Goal: Information Seeking & Learning: Learn about a topic

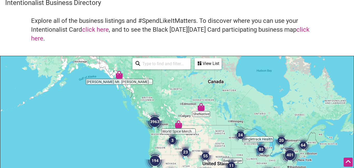
scroll to position [36, 0]
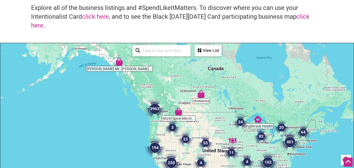
click at [153, 109] on img "3963" at bounding box center [154, 108] width 25 height 25
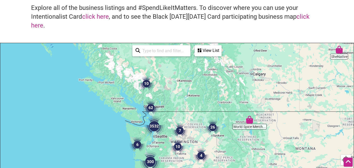
click at [155, 129] on img "3532" at bounding box center [154, 125] width 25 height 25
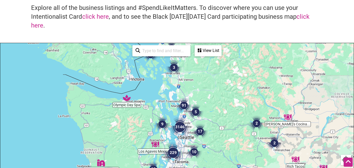
click at [191, 149] on img "10" at bounding box center [194, 152] width 20 height 20
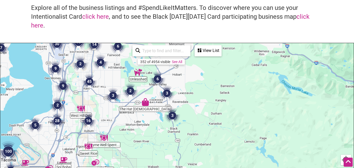
click at [170, 116] on img "3" at bounding box center [172, 115] width 20 height 20
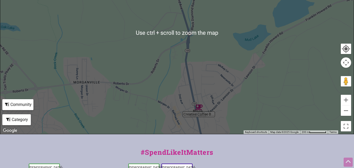
scroll to position [147, 0]
click at [186, 29] on div "To navigate, press the arrow keys." at bounding box center [176, 33] width 353 height 202
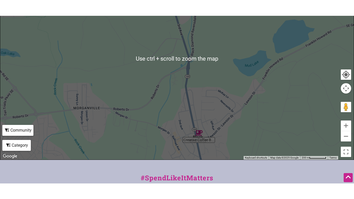
scroll to position [136, 0]
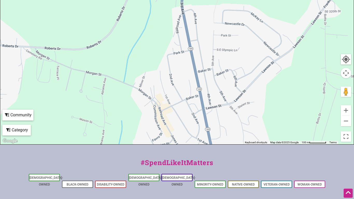
drag, startPoint x: 178, startPoint y: 79, endPoint x: 172, endPoint y: 0, distance: 78.8
click at [172, 0] on div "To navigate, press the arrow keys." at bounding box center [176, 44] width 353 height 202
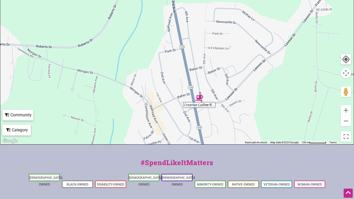
drag, startPoint x: 149, startPoint y: 118, endPoint x: 141, endPoint y: 113, distance: 9.3
click at [141, 113] on div "To navigate, press the arrow keys." at bounding box center [176, 44] width 353 height 202
click at [201, 105] on div "To navigate, press the arrow keys." at bounding box center [176, 44] width 353 height 202
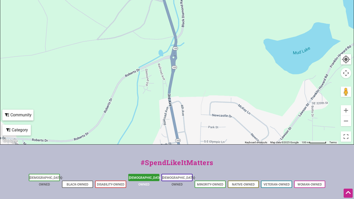
drag, startPoint x: 150, startPoint y: 80, endPoint x: 146, endPoint y: 178, distance: 98.5
click at [146, 167] on div "Intentionalist Spend like it matters 0 Add a Business Map Blog Store Offers Int…" at bounding box center [177, 69] width 354 height 411
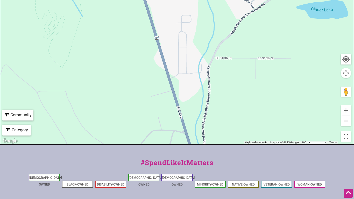
drag, startPoint x: 135, startPoint y: 68, endPoint x: 156, endPoint y: 199, distance: 132.6
click at [156, 167] on div "Intentionalist Spend like it matters 0 Add a Business Map Blog Store Offers Int…" at bounding box center [177, 69] width 354 height 411
click at [49, 167] on li "[DEMOGRAPHIC_DATA]-Owned" at bounding box center [44, 177] width 31 height 7
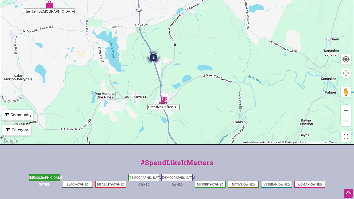
click at [43, 167] on li "[DEMOGRAPHIC_DATA]-Owned" at bounding box center [44, 177] width 31 height 7
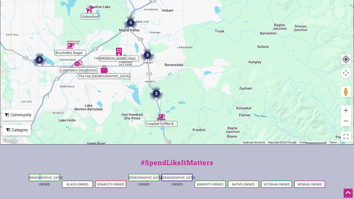
drag, startPoint x: 229, startPoint y: 23, endPoint x: 256, endPoint y: 79, distance: 61.6
click at [256, 79] on div "To navigate, press the arrow keys." at bounding box center [176, 44] width 353 height 202
click at [103, 70] on img "The Hat Lady" at bounding box center [104, 69] width 12 height 12
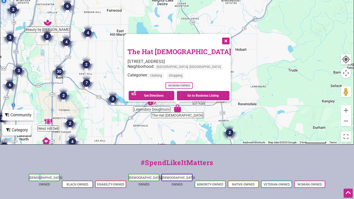
drag, startPoint x: 201, startPoint y: 56, endPoint x: 202, endPoint y: 125, distance: 69.2
click at [202, 125] on div "To navigate, press the arrow keys. The Hat [DEMOGRAPHIC_DATA] [STREET_ADDRESS] …" at bounding box center [176, 44] width 353 height 202
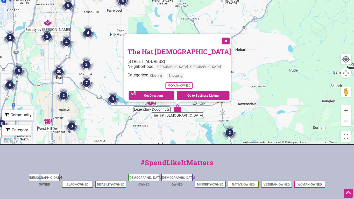
click at [219, 36] on button "Close" at bounding box center [225, 40] width 13 height 13
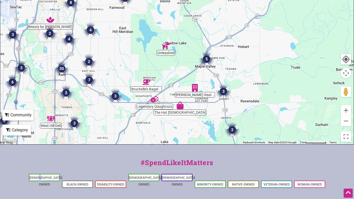
drag, startPoint x: 109, startPoint y: 56, endPoint x: 137, endPoint y: 47, distance: 29.2
click at [137, 47] on div "To navigate, press the arrow keys." at bounding box center [176, 44] width 353 height 202
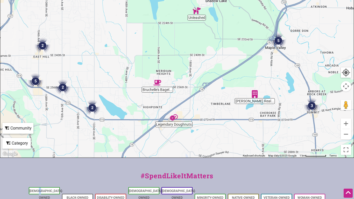
drag, startPoint x: 132, startPoint y: 63, endPoint x: 187, endPoint y: 3, distance: 80.9
click at [187, 3] on div "To navigate, press the arrow keys." at bounding box center [176, 57] width 353 height 202
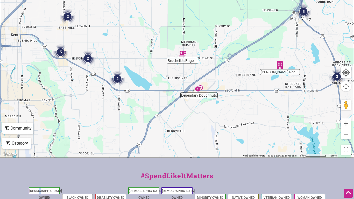
scroll to position [121, 0]
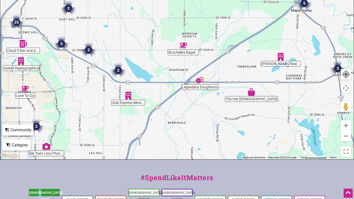
click at [48, 167] on link "[DEMOGRAPHIC_DATA]-Owned" at bounding box center [46, 196] width 34 height 10
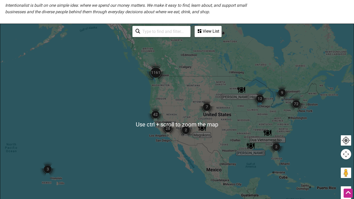
scroll to position [103, 0]
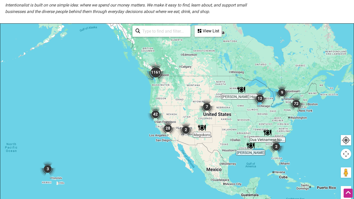
click at [158, 72] on img "1161" at bounding box center [155, 72] width 25 height 25
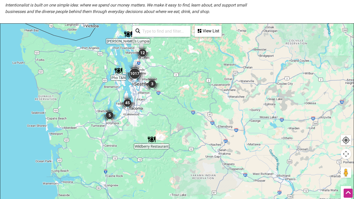
drag, startPoint x: 140, startPoint y: 119, endPoint x: 199, endPoint y: 78, distance: 71.8
click at [199, 78] on div "To navigate, press the arrow keys." at bounding box center [176, 125] width 353 height 202
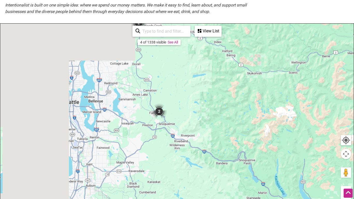
drag, startPoint x: 93, startPoint y: 100, endPoint x: 245, endPoint y: 100, distance: 152.4
click at [245, 100] on div "To navigate, press the arrow keys." at bounding box center [176, 125] width 353 height 202
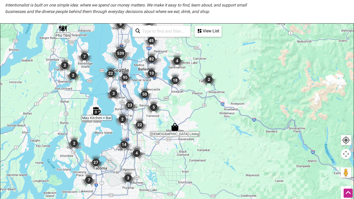
drag, startPoint x: 128, startPoint y: 77, endPoint x: 182, endPoint y: 39, distance: 65.9
click at [182, 39] on div "To navigate, press the arrow keys." at bounding box center [176, 125] width 353 height 202
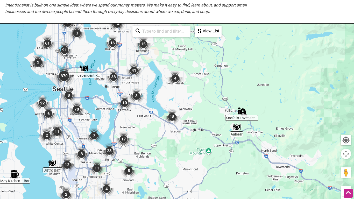
click at [110, 150] on img "23" at bounding box center [109, 151] width 20 height 20
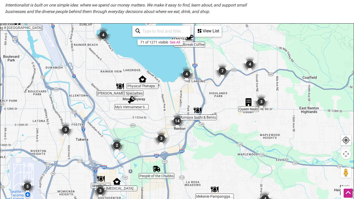
click at [174, 125] on img "14" at bounding box center [177, 121] width 20 height 20
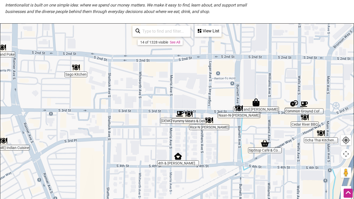
drag, startPoint x: 262, startPoint y: 154, endPoint x: 246, endPoint y: 134, distance: 25.6
click at [246, 134] on div "To navigate, press the arrow keys." at bounding box center [176, 125] width 353 height 202
click at [259, 110] on div "To navigate, press the arrow keys." at bounding box center [176, 125] width 353 height 202
click at [256, 105] on img "Esme and Elodie" at bounding box center [256, 102] width 12 height 12
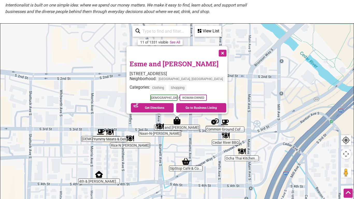
click at [216, 49] on button "Close" at bounding box center [222, 52] width 13 height 13
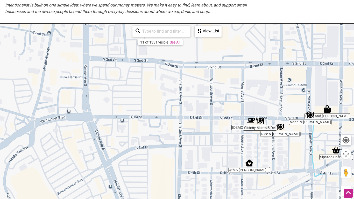
drag, startPoint x: 121, startPoint y: 112, endPoint x: 323, endPoint y: 51, distance: 211.4
click at [323, 51] on div "To navigate, press the arrow keys." at bounding box center [176, 125] width 353 height 202
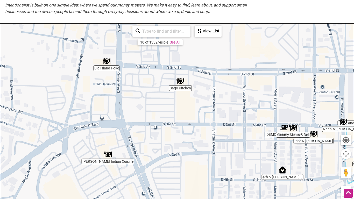
drag, startPoint x: 209, startPoint y: 39, endPoint x: 250, endPoint y: 50, distance: 42.0
click at [250, 50] on div "To navigate, press the arrow keys." at bounding box center [176, 125] width 353 height 202
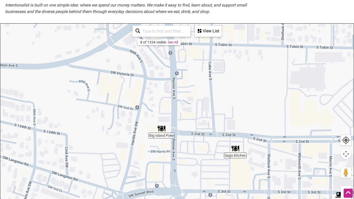
drag, startPoint x: 198, startPoint y: 102, endPoint x: 271, endPoint y: 168, distance: 98.3
click at [271, 168] on div "To navigate, press the arrow keys." at bounding box center [176, 125] width 353 height 202
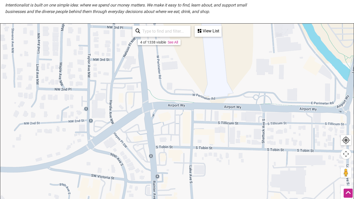
drag, startPoint x: 217, startPoint y: 88, endPoint x: 194, endPoint y: 199, distance: 113.2
click at [194, 199] on div "To navigate, press the arrow keys." at bounding box center [176, 125] width 353 height 202
click at [198, 120] on div "To navigate, press the arrow keys." at bounding box center [176, 125] width 353 height 202
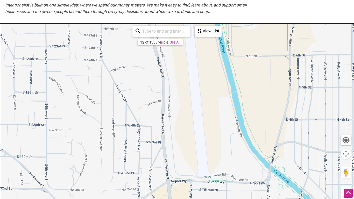
drag, startPoint x: 182, startPoint y: 103, endPoint x: 179, endPoint y: 199, distance: 95.7
click at [179, 199] on div "To navigate, press the arrow keys." at bounding box center [176, 125] width 353 height 202
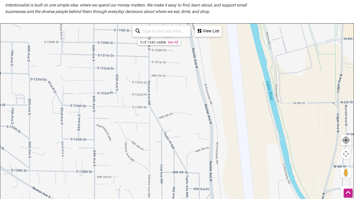
drag, startPoint x: 173, startPoint y: 91, endPoint x: 215, endPoint y: 155, distance: 75.9
click at [215, 155] on div "To navigate, press the arrow keys." at bounding box center [176, 125] width 353 height 202
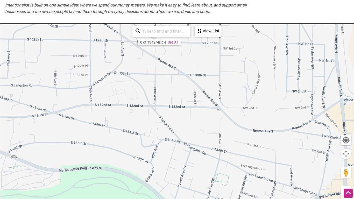
drag, startPoint x: 158, startPoint y: 133, endPoint x: 291, endPoint y: 0, distance: 188.0
click at [291, 0] on div "Asian-owned Small Businesses Use Intentionalist to explore and #SpendLikeItMatt…" at bounding box center [177, 71] width 354 height 308
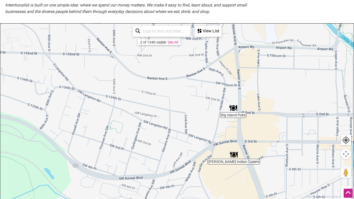
drag, startPoint x: 285, startPoint y: 111, endPoint x: 124, endPoint y: 42, distance: 174.5
click at [124, 42] on div "To navigate, press the arrow keys." at bounding box center [176, 125] width 353 height 202
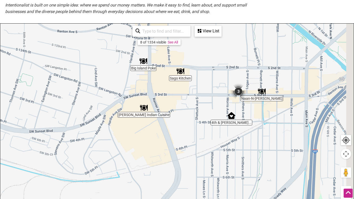
drag, startPoint x: 304, startPoint y: 111, endPoint x: 206, endPoint y: 57, distance: 111.7
click at [206, 57] on div "To navigate, press the arrow keys." at bounding box center [176, 125] width 353 height 202
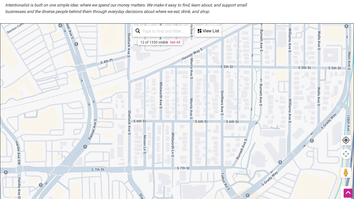
drag, startPoint x: 268, startPoint y: 124, endPoint x: 268, endPoint y: 2, distance: 121.5
click at [268, 2] on div "Asian-owned Small Businesses Use Intentionalist to explore and #SpendLikeItMatt…" at bounding box center [177, 71] width 354 height 308
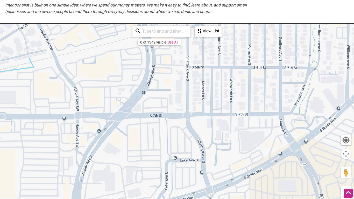
drag, startPoint x: 175, startPoint y: 127, endPoint x: 191, endPoint y: 134, distance: 17.8
click at [191, 134] on div "To navigate, press the arrow keys." at bounding box center [176, 125] width 353 height 202
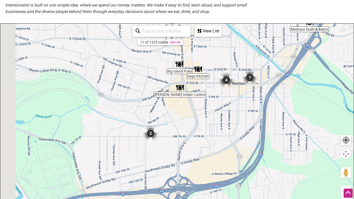
drag, startPoint x: 171, startPoint y: 156, endPoint x: 245, endPoint y: 83, distance: 103.5
click at [245, 83] on div "To navigate, press the arrow keys." at bounding box center [176, 125] width 353 height 202
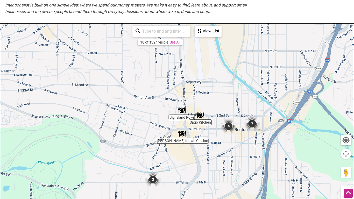
drag, startPoint x: 238, startPoint y: 131, endPoint x: 222, endPoint y: 198, distance: 69.4
click at [222, 198] on div "To navigate, press the arrow keys." at bounding box center [176, 125] width 353 height 202
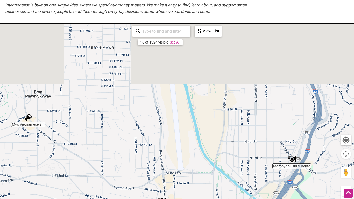
drag, startPoint x: 283, startPoint y: 68, endPoint x: 255, endPoint y: 163, distance: 98.6
click at [255, 163] on div "To navigate, press the arrow keys." at bounding box center [176, 125] width 353 height 202
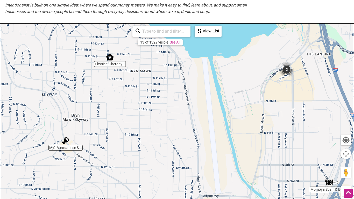
drag, startPoint x: 167, startPoint y: 104, endPoint x: 209, endPoint y: 125, distance: 46.6
click at [209, 125] on div "To navigate, press the arrow keys." at bounding box center [176, 125] width 353 height 202
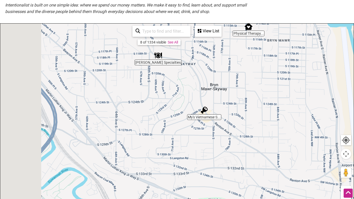
drag, startPoint x: 202, startPoint y: 96, endPoint x: 343, endPoint y: 65, distance: 144.0
click at [343, 65] on div "To navigate, press the arrow keys." at bounding box center [176, 125] width 353 height 202
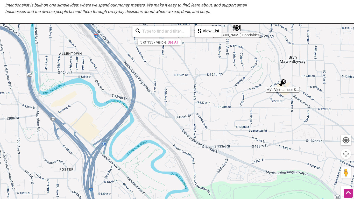
drag, startPoint x: 257, startPoint y: 77, endPoint x: 280, endPoint y: 49, distance: 36.8
click at [280, 49] on div "To navigate, press the arrow keys." at bounding box center [176, 125] width 353 height 202
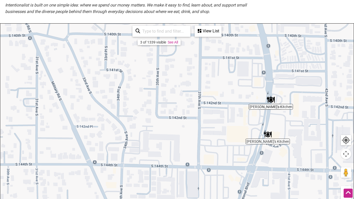
drag, startPoint x: 126, startPoint y: 103, endPoint x: 321, endPoint y: 122, distance: 194.9
click at [321, 122] on div "To navigate, press the arrow keys." at bounding box center [176, 125] width 353 height 202
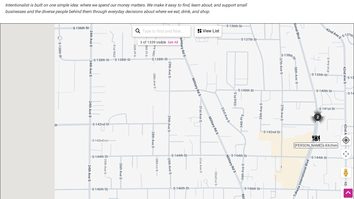
drag, startPoint x: 139, startPoint y: 106, endPoint x: 254, endPoint y: 116, distance: 115.9
click at [254, 116] on div "To navigate, press the arrow keys." at bounding box center [176, 125] width 353 height 202
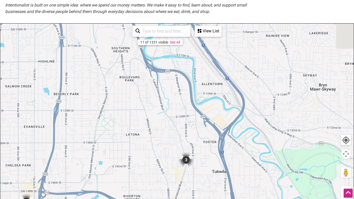
drag, startPoint x: 182, startPoint y: 159, endPoint x: 101, endPoint y: 199, distance: 90.7
click at [101, 199] on div "To navigate, press the arrow keys." at bounding box center [176, 125] width 353 height 202
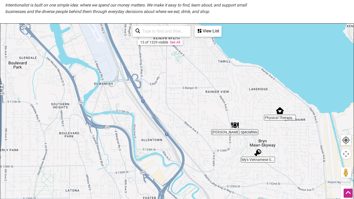
drag, startPoint x: 252, startPoint y: 86, endPoint x: 186, endPoint y: 136, distance: 82.6
click at [186, 136] on div "To navigate, press the arrow keys." at bounding box center [176, 125] width 353 height 202
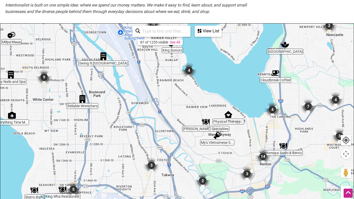
click at [101, 66] on div "To navigate, press the arrow keys." at bounding box center [176, 125] width 353 height 202
click at [105, 56] on img "Swing It Seattle" at bounding box center [103, 56] width 12 height 12
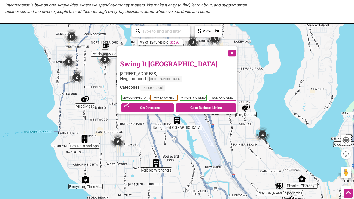
click at [235, 53] on button "Close" at bounding box center [231, 52] width 13 height 13
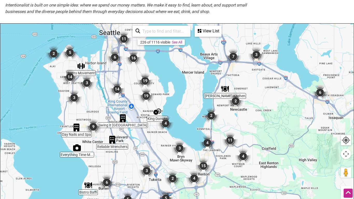
drag, startPoint x: 283, startPoint y: 120, endPoint x: 239, endPoint y: 142, distance: 48.6
click at [239, 142] on div "To navigate, press the arrow keys." at bounding box center [176, 125] width 353 height 202
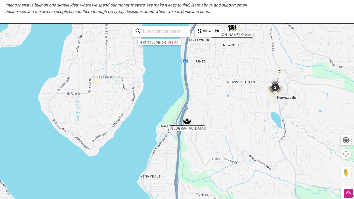
drag, startPoint x: 231, startPoint y: 144, endPoint x: 233, endPoint y: 98, distance: 45.4
click at [233, 98] on div "To navigate, press the arrow keys." at bounding box center [176, 125] width 353 height 202
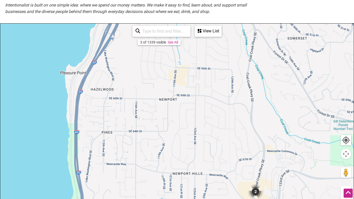
drag, startPoint x: 226, startPoint y: 78, endPoint x: 201, endPoint y: 190, distance: 114.6
click at [201, 190] on div "To navigate, press the arrow keys." at bounding box center [176, 125] width 353 height 202
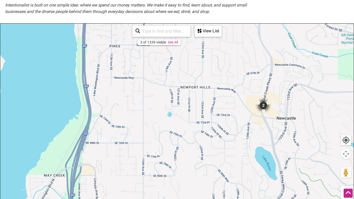
drag, startPoint x: 220, startPoint y: 126, endPoint x: 225, endPoint y: 0, distance: 126.6
click at [225, 0] on div "Asian-owned Small Businesses Use Intentionalist to explore and #SpendLikeItMatt…" at bounding box center [177, 71] width 354 height 308
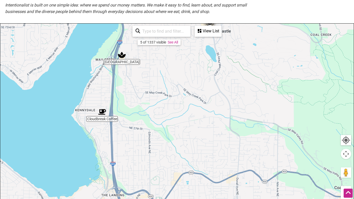
drag, startPoint x: 221, startPoint y: 143, endPoint x: 222, endPoint y: 61, distance: 81.9
click at [222, 61] on div "To navigate, press the arrow keys." at bounding box center [176, 125] width 353 height 202
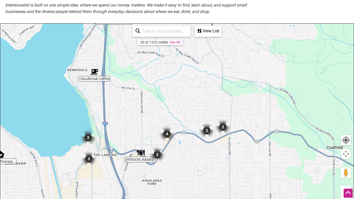
drag, startPoint x: 226, startPoint y: 151, endPoint x: 215, endPoint y: 101, distance: 51.5
click at [215, 101] on div "To navigate, press the arrow keys." at bounding box center [176, 125] width 353 height 202
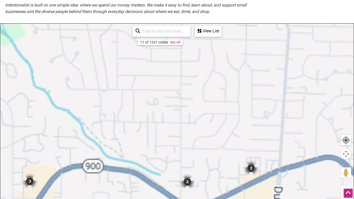
scroll to position [153, 0]
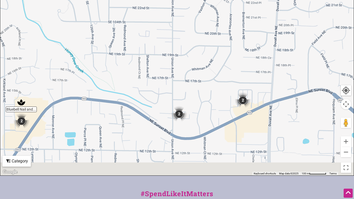
drag, startPoint x: 236, startPoint y: 148, endPoint x: 218, endPoint y: 114, distance: 37.9
click at [218, 114] on div "To navigate, press the arrow keys." at bounding box center [176, 75] width 353 height 202
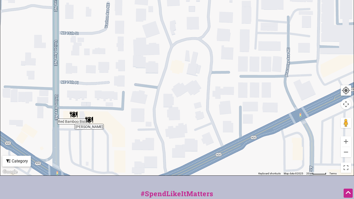
drag, startPoint x: 272, startPoint y: 130, endPoint x: 84, endPoint y: 136, distance: 188.2
click at [84, 136] on div "To navigate, press the arrow keys." at bounding box center [176, 75] width 353 height 202
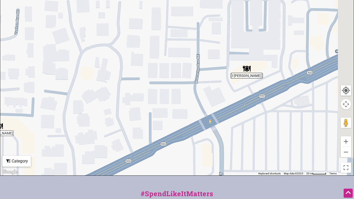
drag, startPoint x: 272, startPoint y: 66, endPoint x: 218, endPoint y: 68, distance: 54.0
click at [218, 68] on div "To navigate, press the arrow keys." at bounding box center [176, 75] width 353 height 202
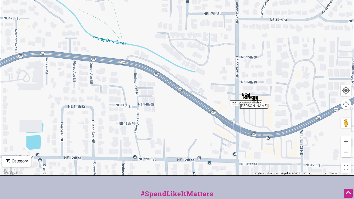
drag, startPoint x: 132, startPoint y: 89, endPoint x: 298, endPoint y: 96, distance: 166.7
click at [298, 96] on div "To navigate, press the arrow keys." at bounding box center [176, 75] width 353 height 202
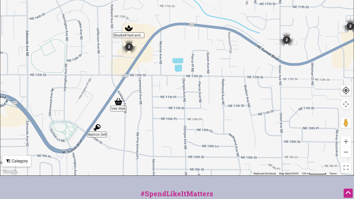
drag, startPoint x: 89, startPoint y: 87, endPoint x: 144, endPoint y: 43, distance: 70.1
click at [144, 43] on div "To navigate, press the arrow keys." at bounding box center [176, 75] width 353 height 202
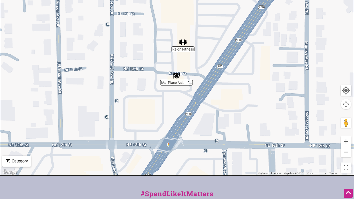
click at [207, 65] on div "To navigate, press the arrow keys." at bounding box center [176, 75] width 353 height 202
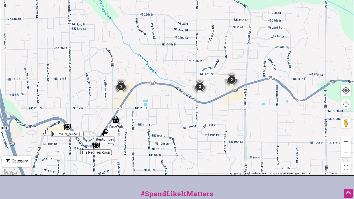
drag, startPoint x: 252, startPoint y: 39, endPoint x: 188, endPoint y: 85, distance: 78.3
click at [188, 85] on div "To navigate, press the arrow keys." at bounding box center [176, 75] width 353 height 202
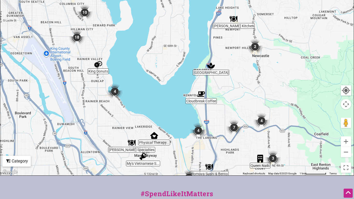
drag, startPoint x: 174, startPoint y: 73, endPoint x: 232, endPoint y: 111, distance: 69.4
click at [232, 111] on div "To navigate, press the arrow keys." at bounding box center [176, 75] width 353 height 202
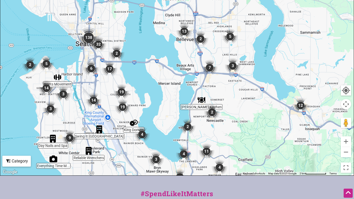
drag, startPoint x: 278, startPoint y: 55, endPoint x: 226, endPoint y: 124, distance: 87.1
click at [226, 124] on div "To navigate, press the arrow keys." at bounding box center [176, 75] width 353 height 202
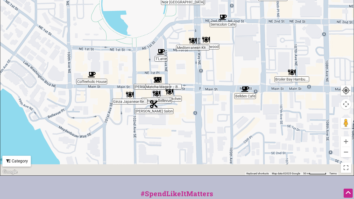
drag, startPoint x: 176, startPoint y: 125, endPoint x: 180, endPoint y: 50, distance: 75.3
click at [180, 50] on div "To navigate, press the arrow keys." at bounding box center [176, 75] width 353 height 202
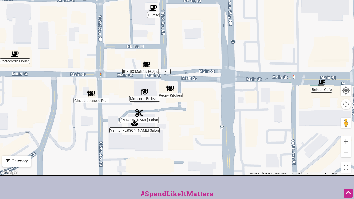
click at [89, 101] on div "To navigate, press the arrow keys." at bounding box center [176, 75] width 353 height 202
click at [92, 95] on img "Ginza Japanese Restaurant" at bounding box center [91, 94] width 12 height 12
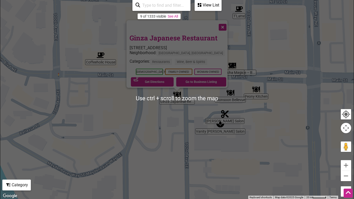
scroll to position [126, 0]
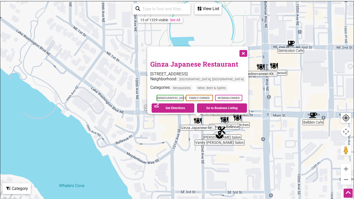
drag, startPoint x: 242, startPoint y: 99, endPoint x: 224, endPoint y: 135, distance: 39.7
click at [224, 127] on div "To navigate, press the arrow keys." at bounding box center [341, 127] width 353 height 0
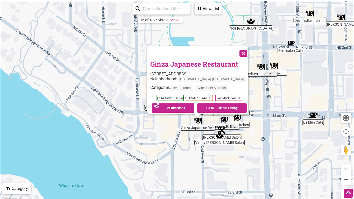
click at [242, 51] on button "Close" at bounding box center [242, 52] width 13 height 13
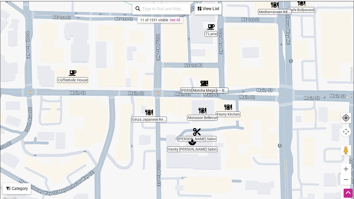
drag, startPoint x: 209, startPoint y: 157, endPoint x: 225, endPoint y: 142, distance: 22.4
click at [225, 142] on div "To navigate, press the arrow keys." at bounding box center [176, 102] width 353 height 202
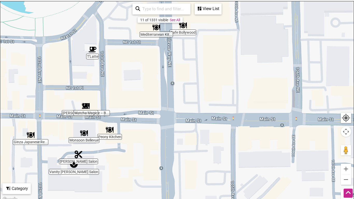
drag, startPoint x: 266, startPoint y: 141, endPoint x: 143, endPoint y: 168, distance: 125.4
click at [143, 168] on div "To navigate, press the arrow keys." at bounding box center [176, 102] width 353 height 202
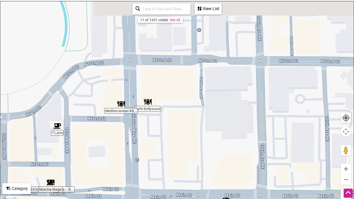
drag, startPoint x: 218, startPoint y: 62, endPoint x: 179, endPoint y: 155, distance: 100.6
click at [179, 155] on div "To navigate, press the arrow keys." at bounding box center [176, 102] width 353 height 202
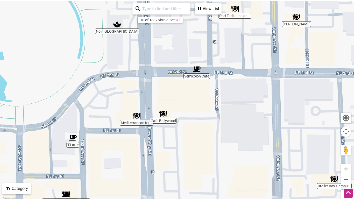
drag, startPoint x: 151, startPoint y: 82, endPoint x: 168, endPoint y: 95, distance: 22.0
click at [168, 95] on div "To navigate, press the arrow keys." at bounding box center [176, 102] width 353 height 202
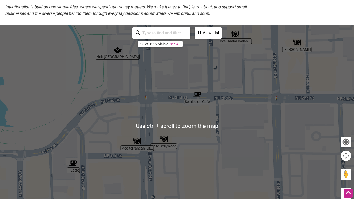
scroll to position [101, 0]
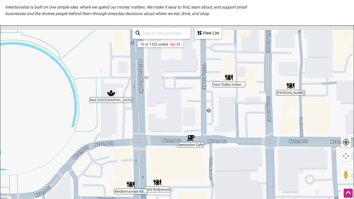
drag, startPoint x: 198, startPoint y: 88, endPoint x: 191, endPoint y: 139, distance: 50.8
click at [191, 139] on div "To navigate, press the arrow keys." at bounding box center [176, 127] width 353 height 202
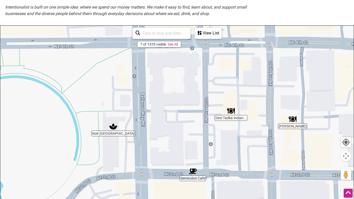
drag, startPoint x: 192, startPoint y: 59, endPoint x: 196, endPoint y: 105, distance: 46.0
click at [196, 105] on div "To navigate, press the arrow keys." at bounding box center [176, 127] width 353 height 202
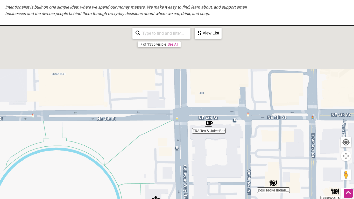
drag, startPoint x: 143, startPoint y: 80, endPoint x: 189, endPoint y: 153, distance: 86.3
click at [189, 153] on div "To navigate, press the arrow keys." at bounding box center [176, 127] width 353 height 202
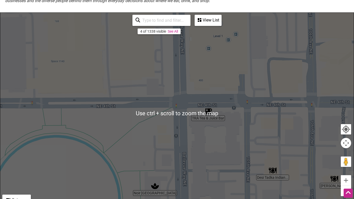
scroll to position [115, 0]
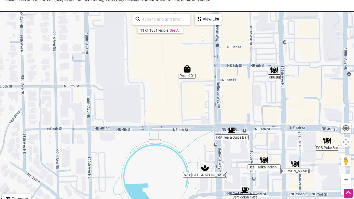
drag, startPoint x: 221, startPoint y: 89, endPoint x: 231, endPoint y: 120, distance: 32.4
click at [231, 120] on div "To navigate, press the arrow keys." at bounding box center [176, 113] width 353 height 202
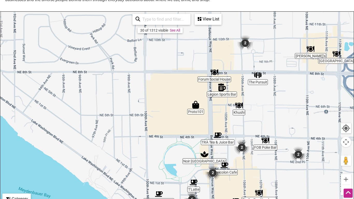
drag, startPoint x: 226, startPoint y: 74, endPoint x: 208, endPoint y: 111, distance: 41.7
click at [208, 111] on div "To navigate, press the arrow keys." at bounding box center [176, 113] width 353 height 202
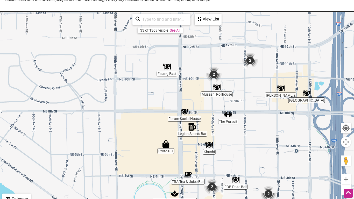
drag, startPoint x: 261, startPoint y: 67, endPoint x: 230, endPoint y: 107, distance: 50.9
click at [230, 107] on div "To navigate, press the arrow keys." at bounding box center [176, 113] width 353 height 202
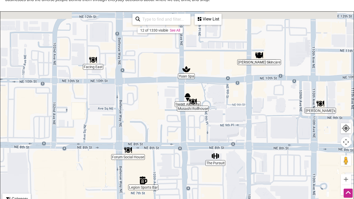
drag, startPoint x: 288, startPoint y: 78, endPoint x: 272, endPoint y: 97, distance: 25.5
click at [272, 97] on div "To navigate, press the arrow keys." at bounding box center [176, 113] width 353 height 202
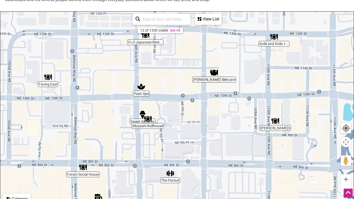
drag, startPoint x: 203, startPoint y: 59, endPoint x: 159, endPoint y: 82, distance: 50.3
click at [159, 82] on div "To navigate, press the arrow keys." at bounding box center [176, 113] width 353 height 202
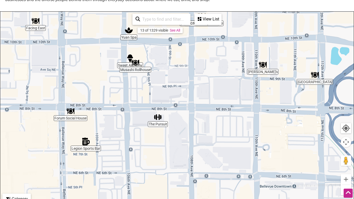
drag, startPoint x: 184, startPoint y: 117, endPoint x: 171, endPoint y: 46, distance: 72.8
click at [171, 46] on div "To navigate, press the arrow keys." at bounding box center [176, 113] width 353 height 202
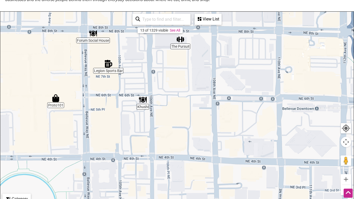
drag, startPoint x: 191, startPoint y: 130, endPoint x: 214, endPoint y: 47, distance: 86.5
click at [214, 47] on div "To navigate, press the arrow keys." at bounding box center [176, 113] width 353 height 202
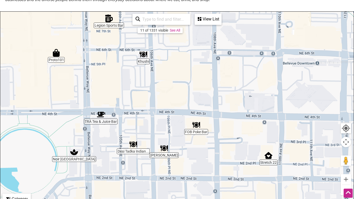
drag, startPoint x: 214, startPoint y: 95, endPoint x: 214, endPoint y: 43, distance: 51.8
click at [214, 43] on div "To navigate, press the arrow keys." at bounding box center [176, 113] width 353 height 202
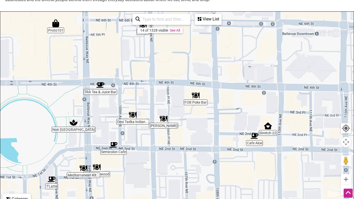
drag, startPoint x: 214, startPoint y: 85, endPoint x: 214, endPoint y: 50, distance: 34.5
click at [214, 50] on div "To navigate, press the arrow keys." at bounding box center [176, 113] width 353 height 202
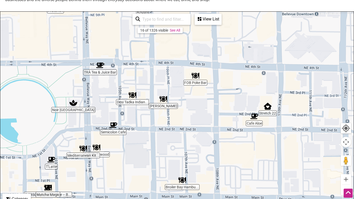
drag, startPoint x: 215, startPoint y: 88, endPoint x: 215, endPoint y: 68, distance: 19.7
click at [215, 68] on div "To navigate, press the arrow keys." at bounding box center [176, 113] width 353 height 202
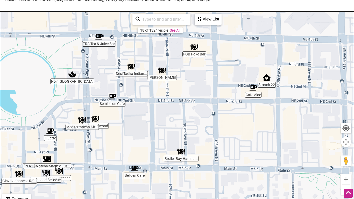
drag, startPoint x: 216, startPoint y: 110, endPoint x: 215, endPoint y: 81, distance: 29.0
click at [215, 81] on div "To navigate, press the arrow keys." at bounding box center [176, 113] width 353 height 202
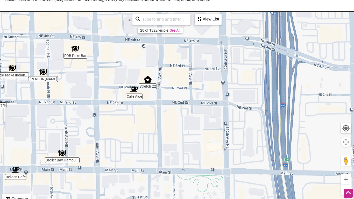
drag, startPoint x: 215, startPoint y: 81, endPoint x: 31, endPoint y: 73, distance: 184.4
click at [31, 73] on div "To navigate, press the arrow keys." at bounding box center [176, 113] width 353 height 202
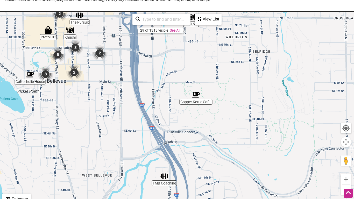
click at [212, 22] on div "View List" at bounding box center [208, 19] width 26 height 10
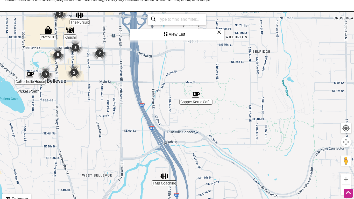
click at [177, 35] on div "View List" at bounding box center [176, 35] width 93 height 10
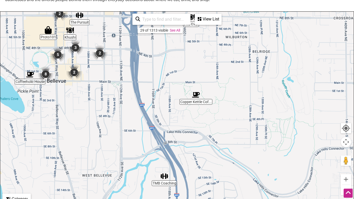
click at [203, 80] on div "To navigate, press the arrow keys." at bounding box center [176, 113] width 353 height 202
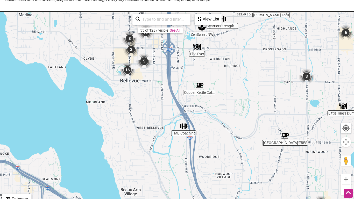
click at [18, 195] on div "Category" at bounding box center [16, 199] width 27 height 10
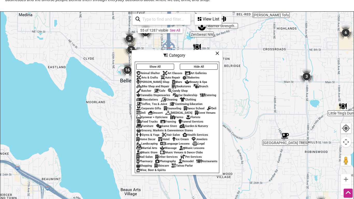
click at [18, 195] on div "To navigate, press the arrow keys." at bounding box center [176, 113] width 353 height 202
click at [218, 53] on icon at bounding box center [217, 53] width 4 height 0
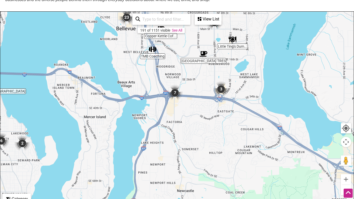
drag, startPoint x: 203, startPoint y: 99, endPoint x: 158, endPoint y: 46, distance: 69.5
click at [158, 46] on div "To navigate, press the arrow keys." at bounding box center [176, 113] width 353 height 202
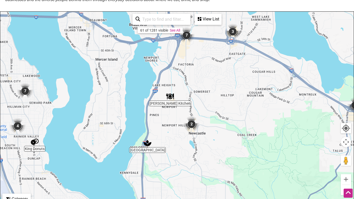
drag, startPoint x: 224, startPoint y: 97, endPoint x: 240, endPoint y: 39, distance: 59.8
click at [240, 39] on div "To navigate, press the arrow keys." at bounding box center [176, 113] width 353 height 202
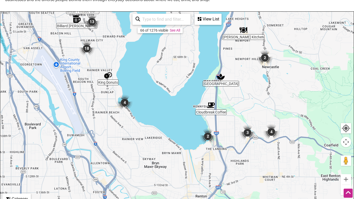
drag, startPoint x: 195, startPoint y: 117, endPoint x: 273, endPoint y: 33, distance: 115.3
click at [273, 33] on div "To navigate, press the arrow keys." at bounding box center [176, 113] width 353 height 202
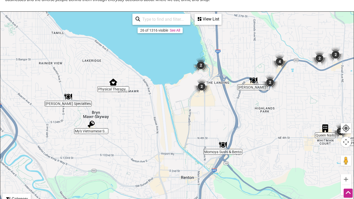
drag, startPoint x: 204, startPoint y: 170, endPoint x: 239, endPoint y: 99, distance: 78.4
click at [239, 99] on div "To navigate, press the arrow keys." at bounding box center [176, 113] width 353 height 202
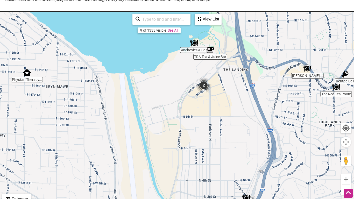
click at [206, 86] on img "2" at bounding box center [204, 85] width 20 height 20
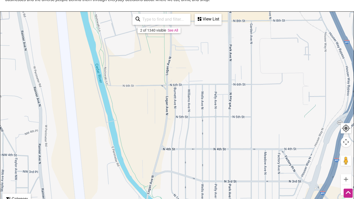
drag, startPoint x: 233, startPoint y: 148, endPoint x: 247, endPoint y: 30, distance: 118.7
click at [247, 30] on div "To navigate, press the arrow keys." at bounding box center [176, 113] width 353 height 202
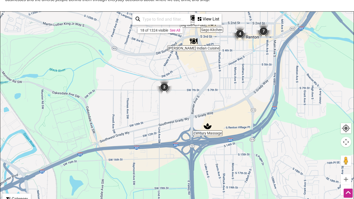
drag, startPoint x: 181, startPoint y: 117, endPoint x: 236, endPoint y: 38, distance: 96.7
click at [236, 38] on div "To navigate, press the arrow keys." at bounding box center [176, 113] width 353 height 202
